Goal: Obtain resource: Obtain resource

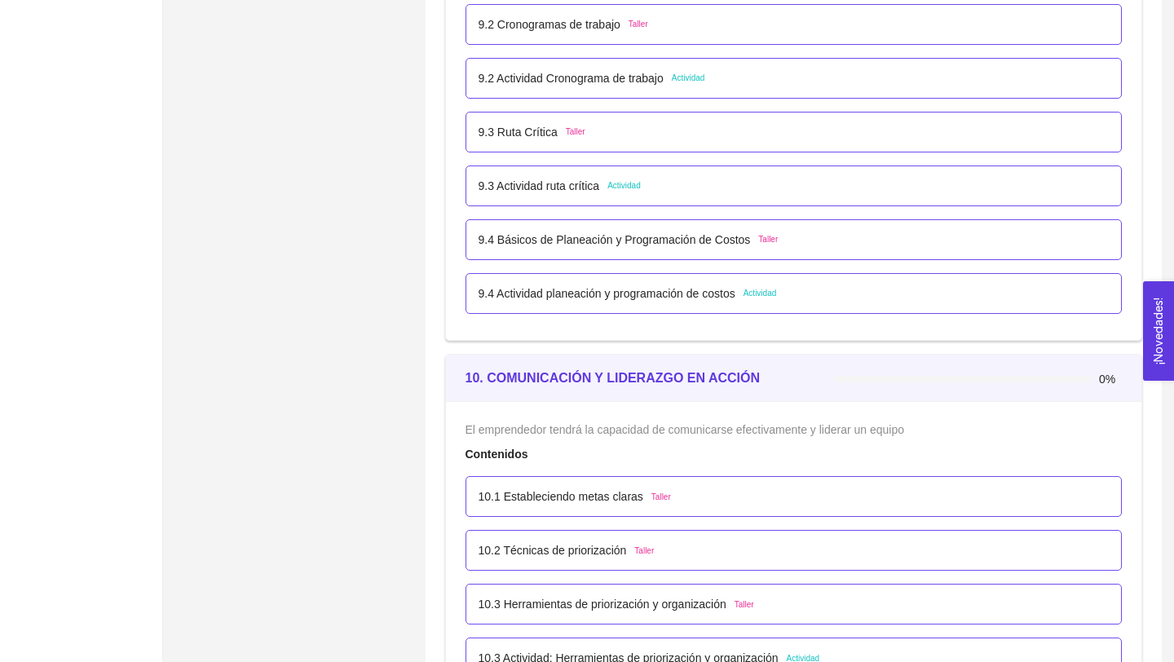
scroll to position [5662, 0]
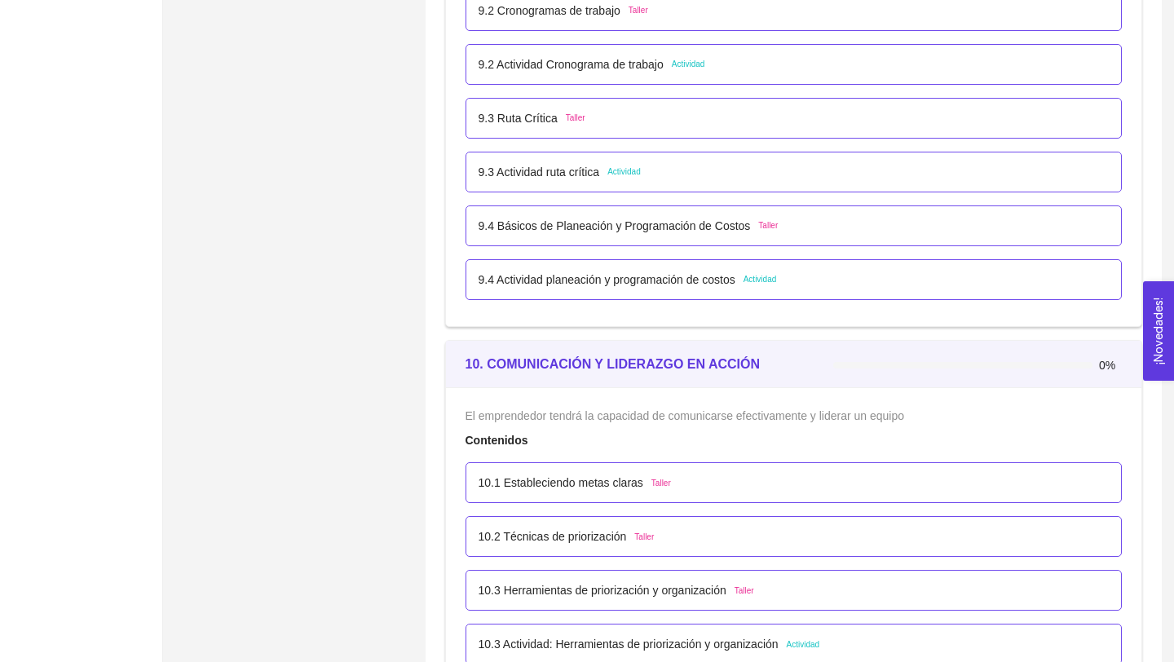
click at [523, 274] on p "9.4 Actividad planeación y programación de costos" at bounding box center [607, 280] width 257 height 18
click at [524, 287] on p "9.4 Actividad planeación y programación de costos" at bounding box center [607, 280] width 257 height 18
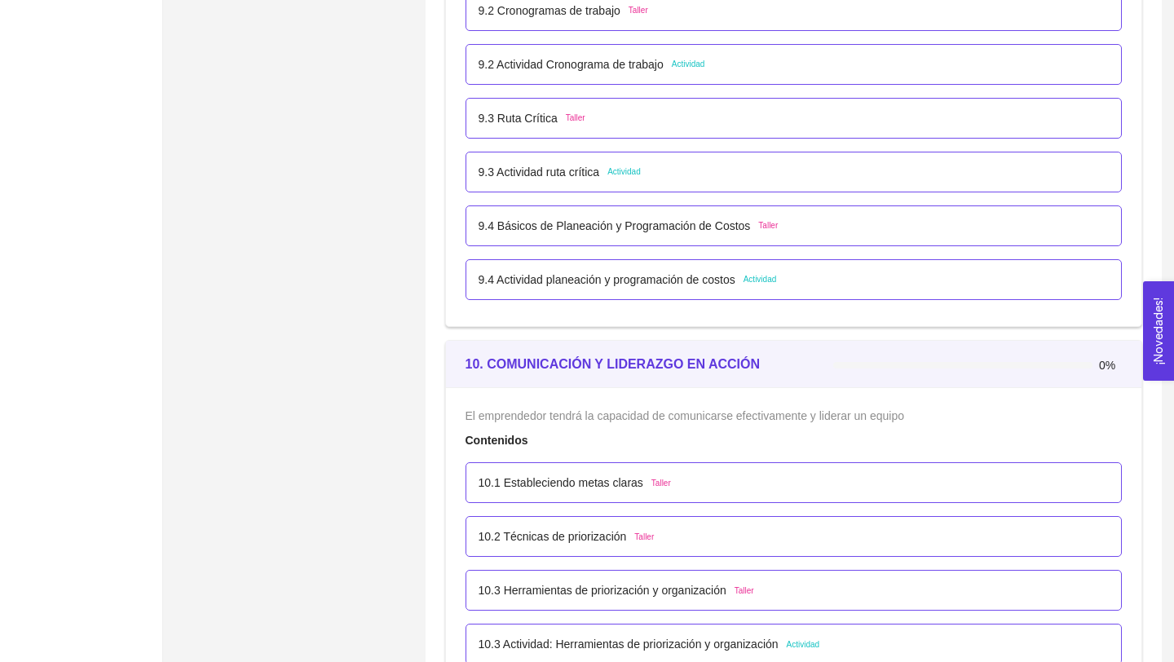
click at [574, 281] on p "9.4 Actividad planeación y programación de costos" at bounding box center [607, 280] width 257 height 18
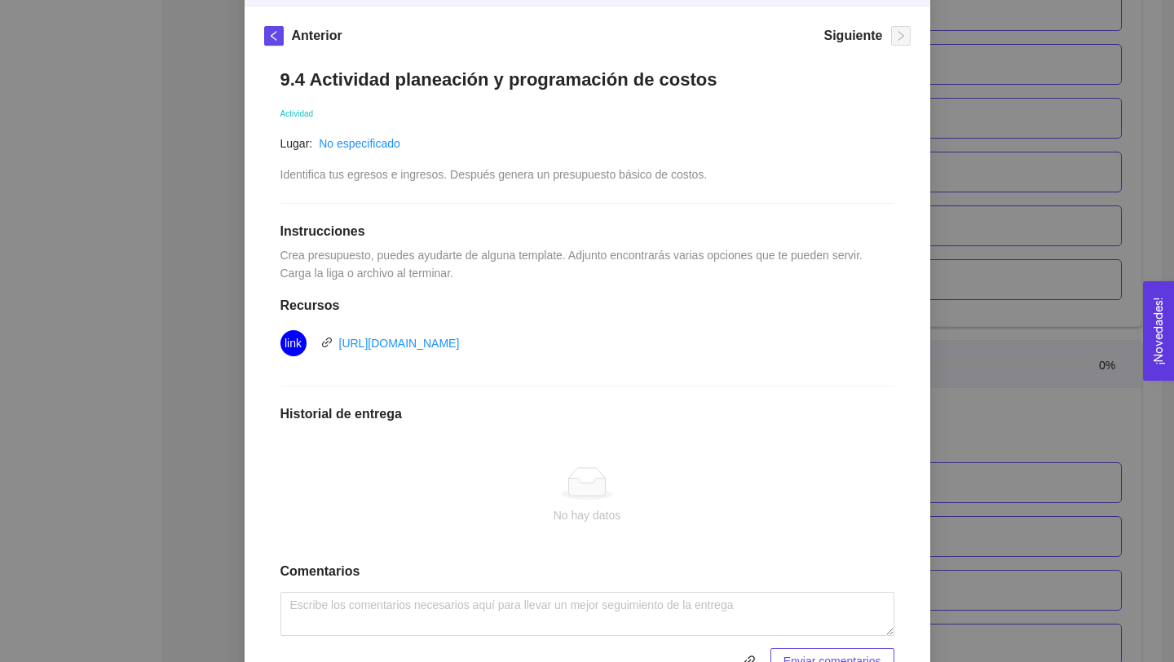
scroll to position [232, 0]
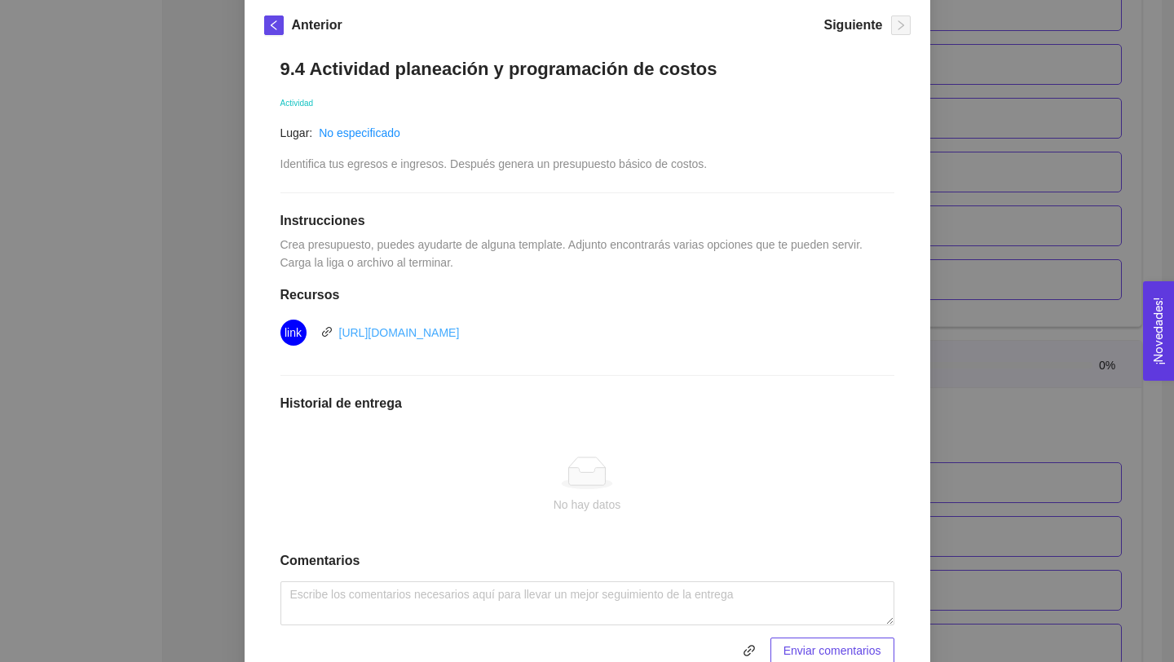
click at [460, 338] on link "[URL][DOMAIN_NAME]" at bounding box center [399, 332] width 121 height 13
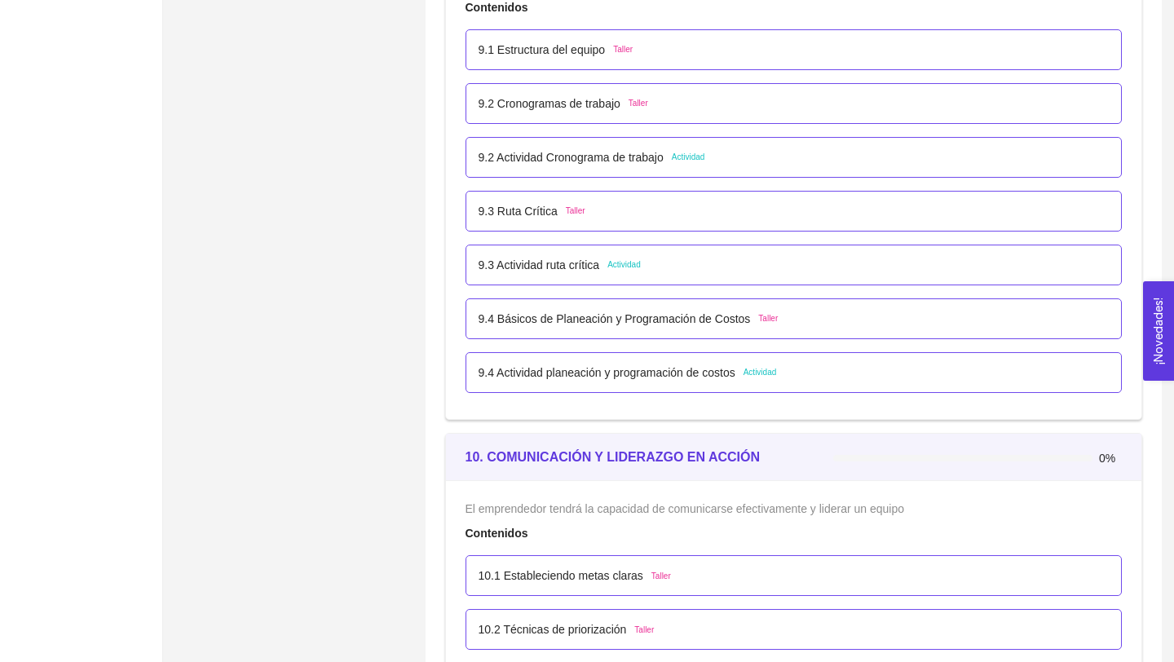
scroll to position [5568, 0]
click at [509, 379] on p "9.4 Actividad planeación y programación de costos" at bounding box center [607, 374] width 257 height 18
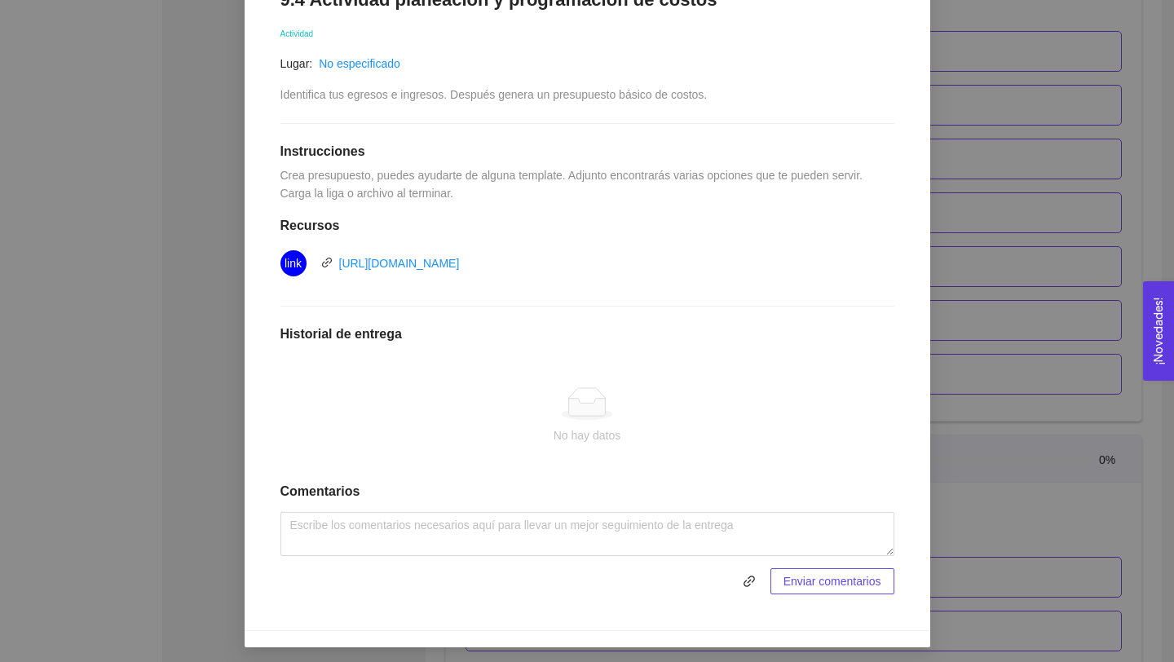
scroll to position [306, 0]
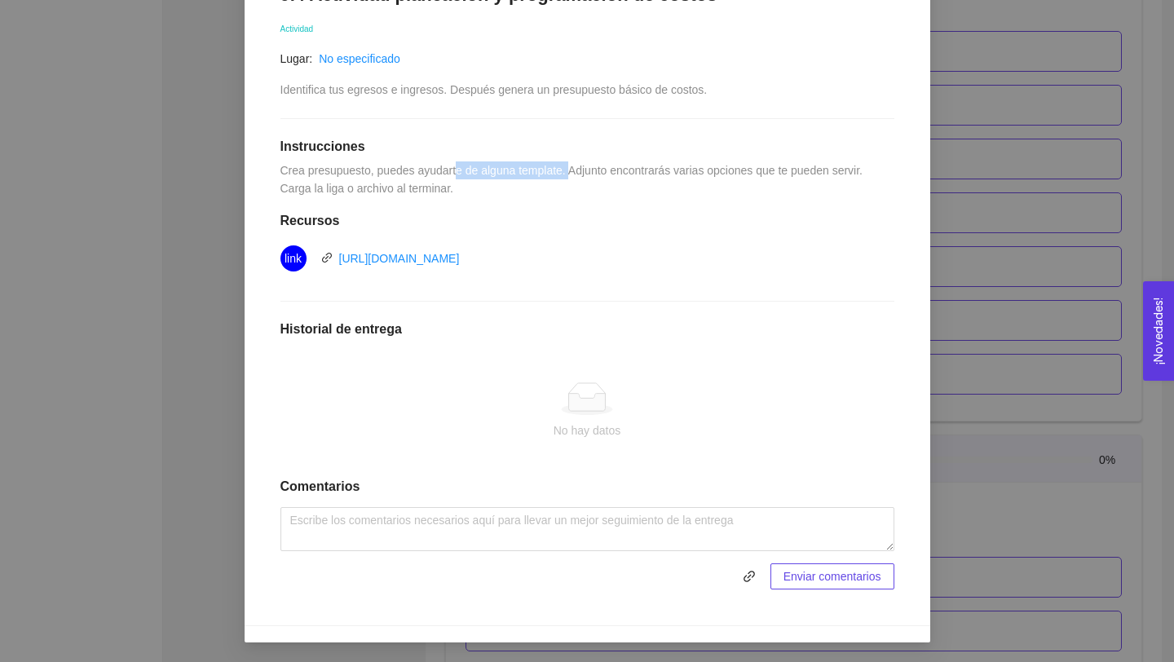
drag, startPoint x: 463, startPoint y: 167, endPoint x: 580, endPoint y: 167, distance: 116.6
click at [580, 167] on span "Crea presupuesto, puedes ayudarte de alguna template. Adjunto encontrarás varia…" at bounding box center [573, 179] width 585 height 31
